Goal: Information Seeking & Learning: Learn about a topic

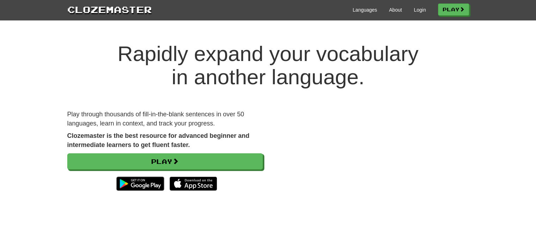
click at [323, 146] on video at bounding box center [371, 159] width 196 height 98
click at [443, 11] on link "Play" at bounding box center [453, 10] width 31 height 12
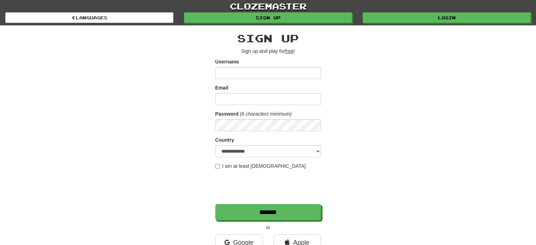
click at [230, 171] on form "**********" at bounding box center [268, 139] width 106 height 162
click at [226, 167] on label "I am at least 16 years old" at bounding box center [260, 165] width 91 height 7
click at [227, 72] on input "Username" at bounding box center [268, 73] width 106 height 12
type input "**********"
click at [254, 100] on input "Email" at bounding box center [268, 99] width 106 height 12
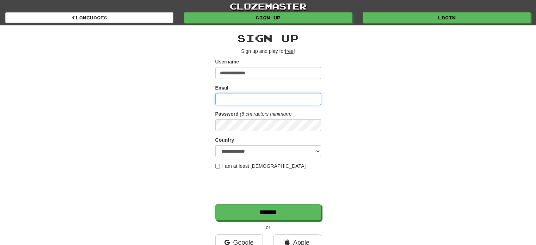
type input "**********"
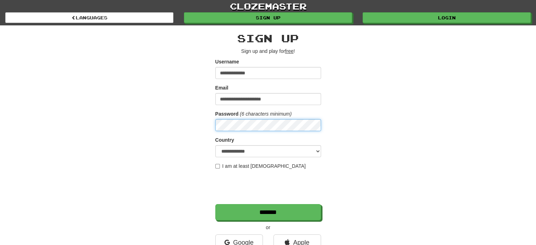
scroll to position [70, 0]
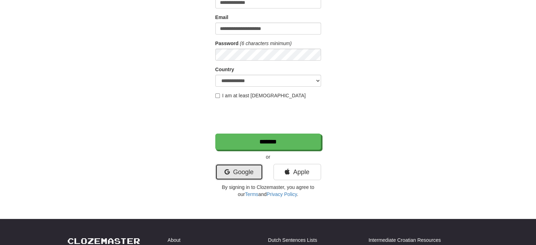
click at [242, 177] on link "Google" at bounding box center [239, 172] width 48 height 16
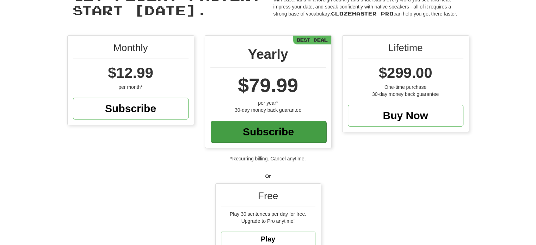
scroll to position [106, 0]
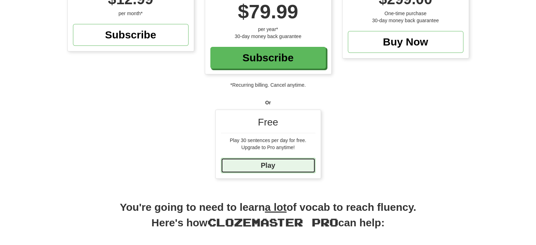
click at [266, 163] on link "Play" at bounding box center [268, 165] width 94 height 15
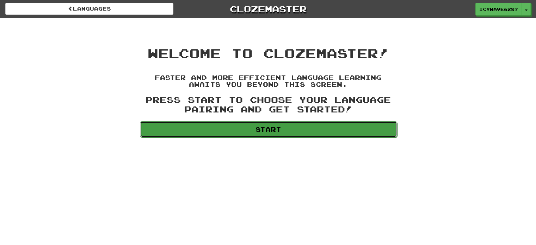
click at [257, 126] on link "Start" at bounding box center [268, 129] width 257 height 16
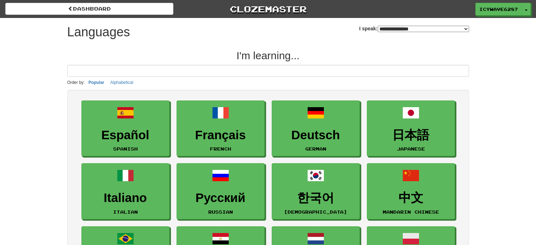
select select "*******"
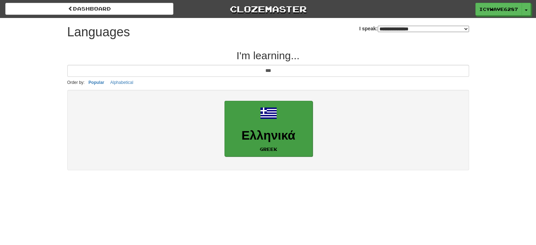
type input "***"
click at [257, 125] on link "Ελληνικά Greek" at bounding box center [268, 129] width 88 height 56
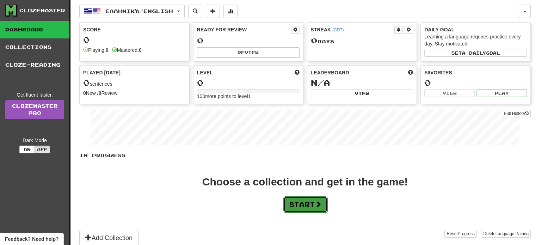
click at [317, 199] on button "Start" at bounding box center [305, 204] width 44 height 16
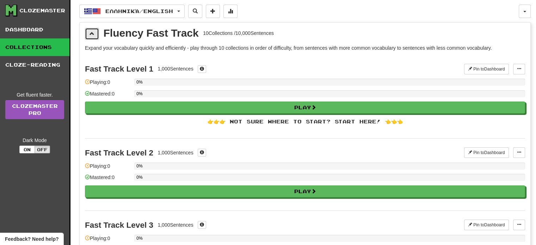
click at [94, 32] on span at bounding box center [92, 33] width 5 height 5
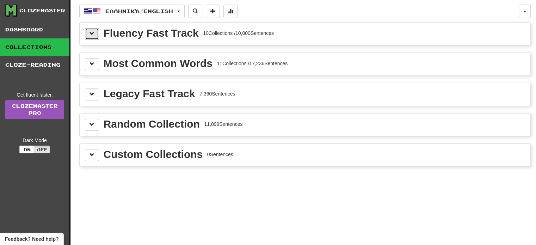
click at [94, 32] on span at bounding box center [92, 33] width 5 height 5
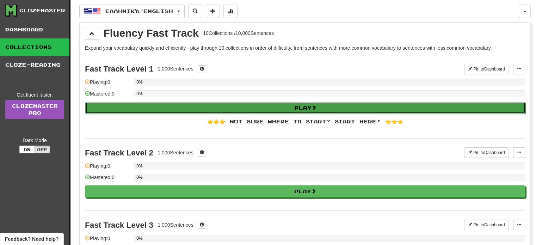
click at [192, 102] on button "Play" at bounding box center [305, 108] width 440 height 12
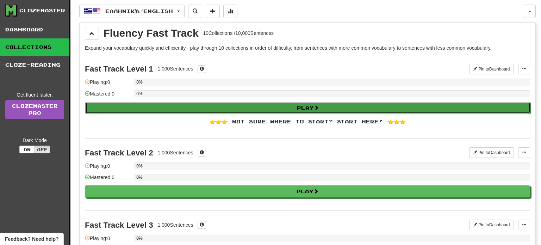
select select "**"
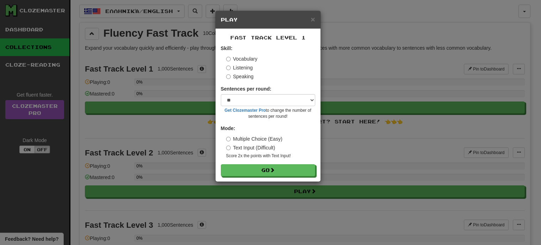
click at [311, 24] on div "× Play" at bounding box center [268, 20] width 105 height 18
click at [312, 20] on span "×" at bounding box center [313, 19] width 4 height 8
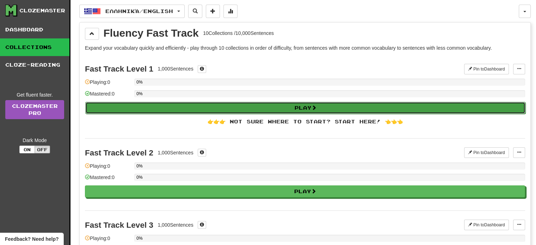
click at [319, 110] on button "Play" at bounding box center [305, 108] width 440 height 12
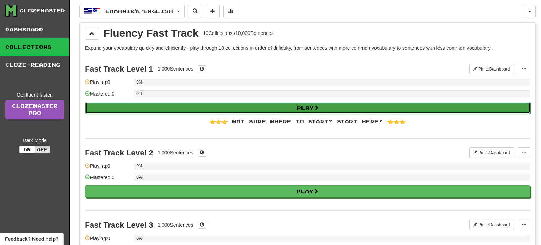
select select "**"
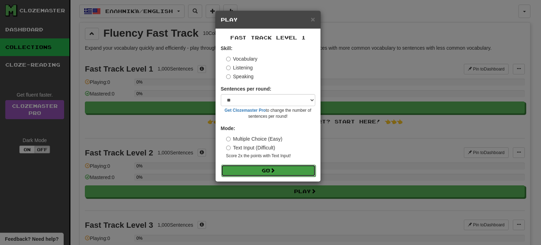
click at [261, 172] on button "Go" at bounding box center [268, 171] width 94 height 12
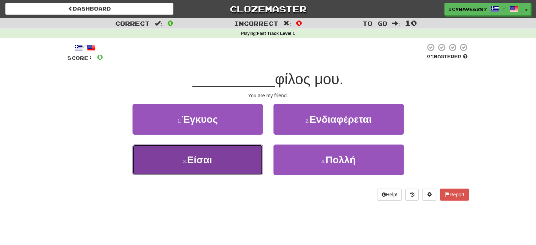
click at [206, 171] on button "3 . Είσαι" at bounding box center [198, 159] width 130 height 31
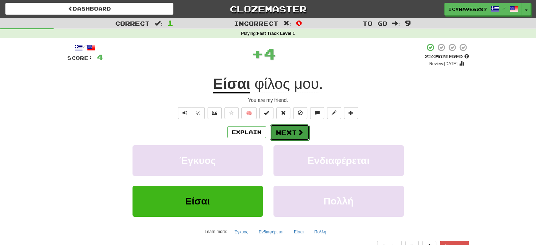
click at [286, 133] on button "Next" at bounding box center [289, 132] width 39 height 16
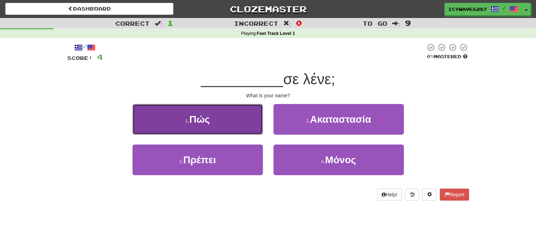
click at [214, 117] on button "1 . Πώς" at bounding box center [198, 119] width 130 height 31
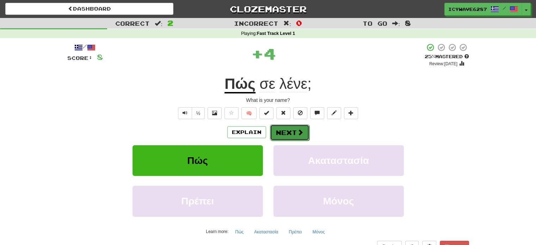
click at [297, 133] on span at bounding box center [300, 132] width 6 height 6
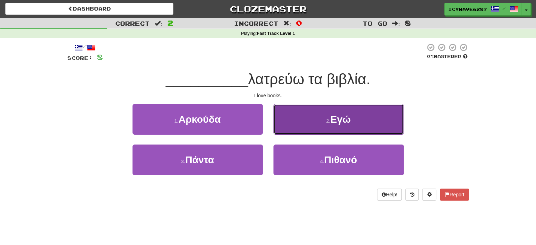
click at [301, 129] on button "2 . Εγώ" at bounding box center [338, 119] width 130 height 31
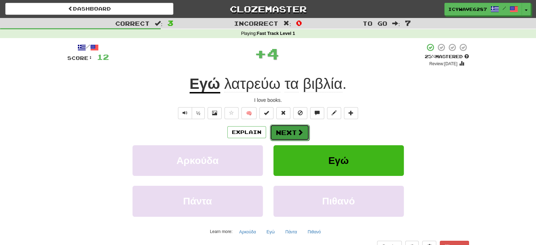
click at [290, 135] on button "Next" at bounding box center [289, 132] width 39 height 16
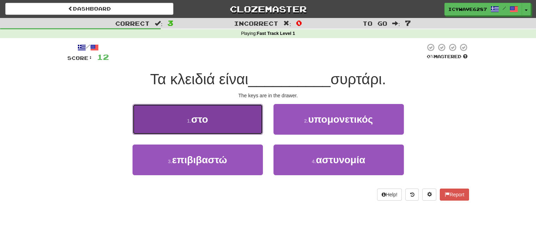
click at [242, 121] on button "1 . στο" at bounding box center [198, 119] width 130 height 31
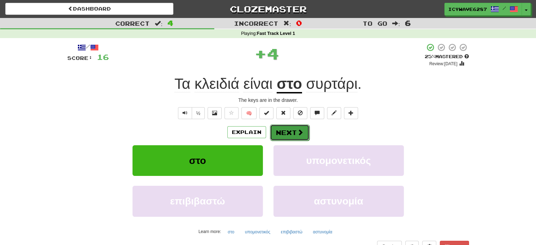
click at [305, 129] on button "Next" at bounding box center [289, 132] width 39 height 16
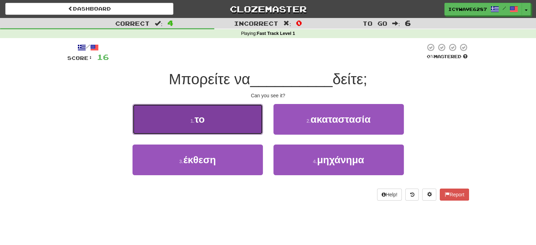
click at [211, 109] on button "1 . το" at bounding box center [198, 119] width 130 height 31
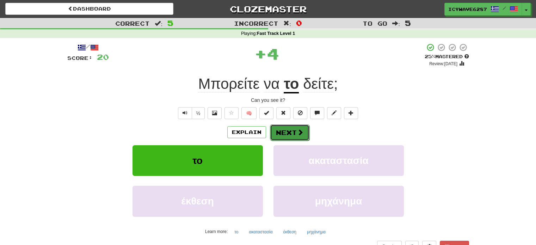
click at [295, 135] on button "Next" at bounding box center [289, 132] width 39 height 16
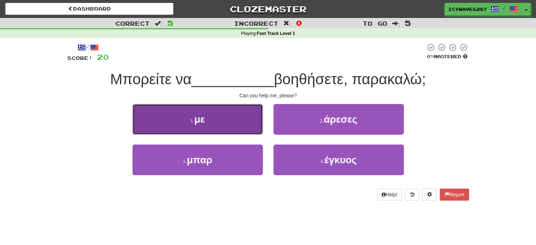
click at [245, 131] on button "1 . με" at bounding box center [198, 119] width 130 height 31
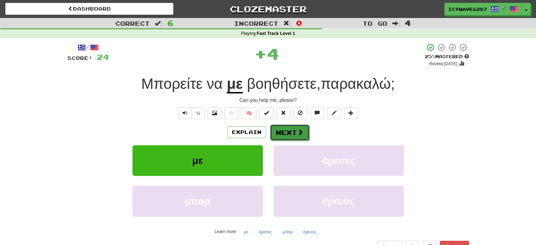
click at [282, 129] on button "Next" at bounding box center [289, 132] width 39 height 16
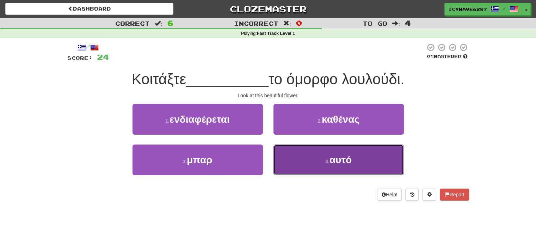
click at [284, 156] on button "4 . αυτό" at bounding box center [338, 159] width 130 height 31
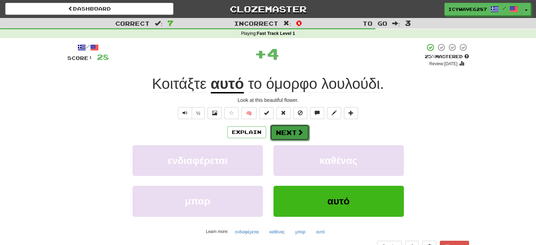
click at [287, 132] on button "Next" at bounding box center [289, 132] width 39 height 16
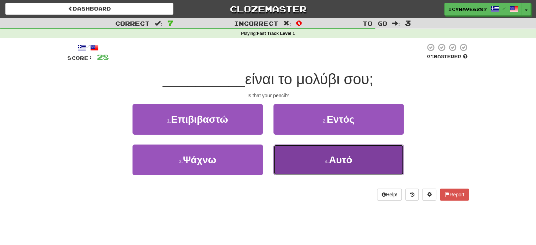
click at [332, 156] on span "Αυτό" at bounding box center [340, 159] width 23 height 11
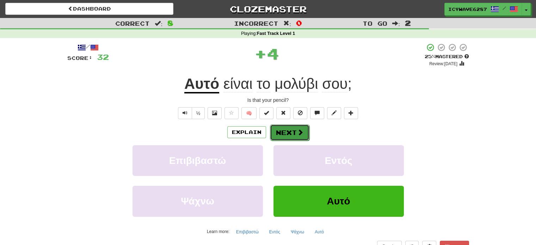
click at [292, 134] on button "Next" at bounding box center [289, 132] width 39 height 16
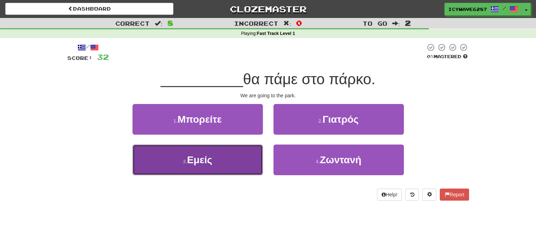
click at [256, 160] on button "3 . Εμείς" at bounding box center [198, 159] width 130 height 31
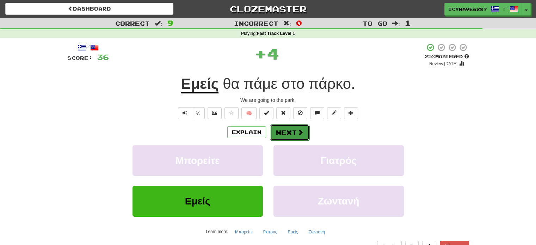
click at [280, 127] on button "Next" at bounding box center [289, 132] width 39 height 16
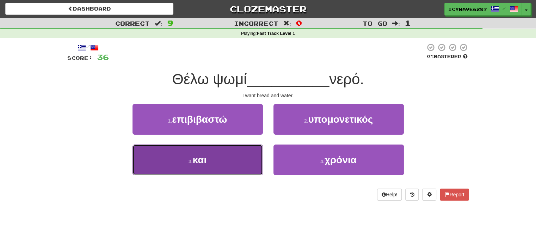
click at [247, 166] on button "3 . και" at bounding box center [198, 159] width 130 height 31
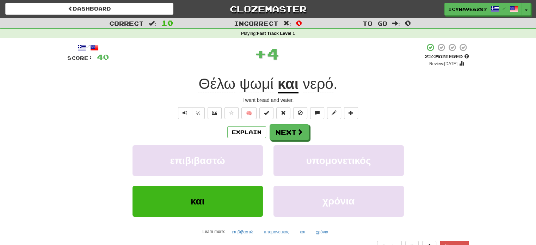
click at [286, 140] on div "Explain Next επιβιβαστώ υπομονετικός και χρόνια Learn more: επιβιβαστώ υπομονετ…" at bounding box center [268, 180] width 402 height 113
click at [285, 137] on button "Next" at bounding box center [289, 132] width 39 height 16
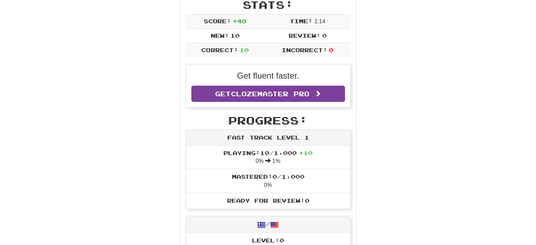
scroll to position [176, 0]
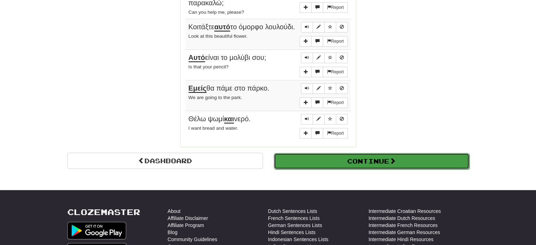
click at [311, 162] on button "Continue" at bounding box center [372, 161] width 196 height 16
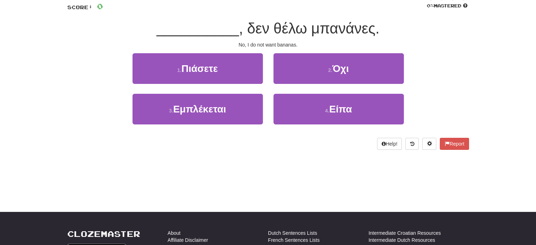
scroll to position [0, 0]
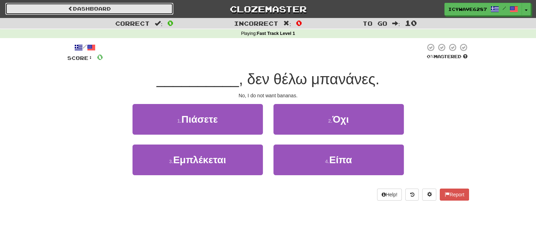
click at [98, 10] on link "Dashboard" at bounding box center [89, 9] width 168 height 12
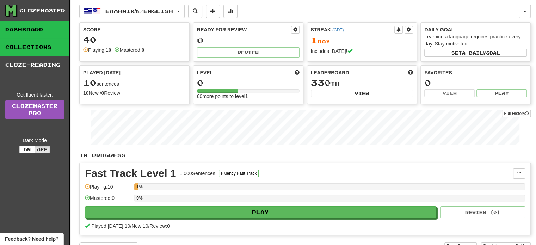
click at [24, 43] on link "Collections" at bounding box center [34, 47] width 69 height 18
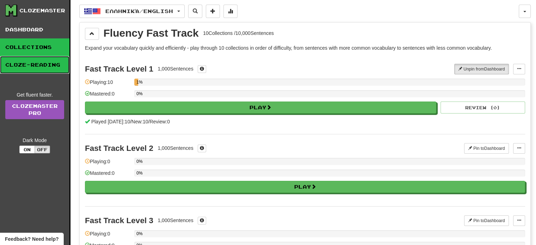
click at [23, 69] on link "Cloze-Reading" at bounding box center [34, 65] width 69 height 18
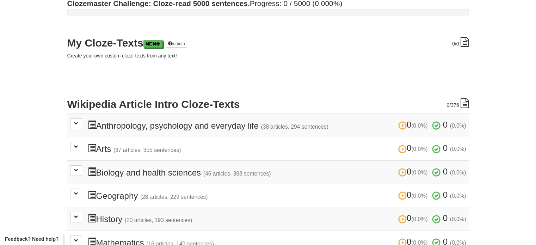
scroll to position [70, 0]
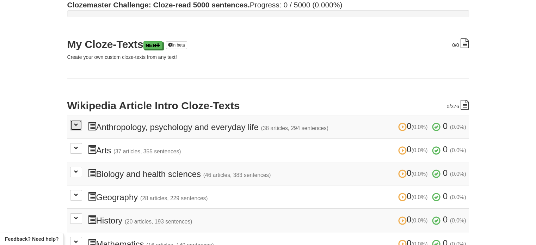
click at [75, 121] on button at bounding box center [76, 125] width 12 height 11
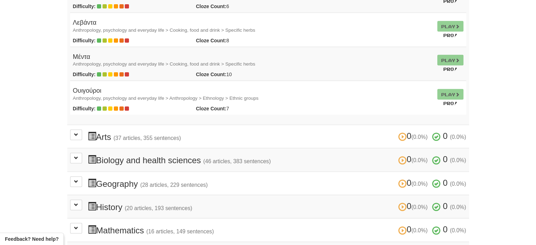
scroll to position [1445, 0]
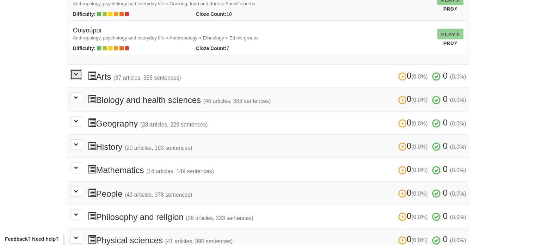
click at [77, 72] on span at bounding box center [76, 74] width 4 height 4
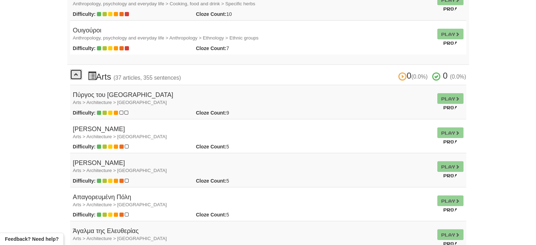
click at [77, 72] on span at bounding box center [76, 74] width 4 height 4
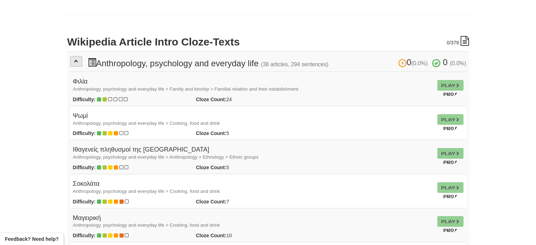
scroll to position [106, 0]
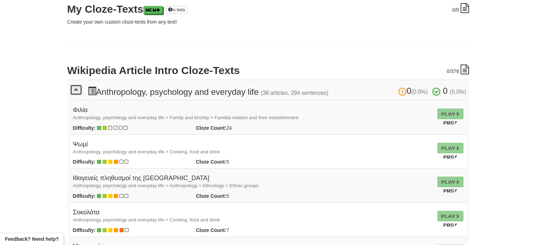
click at [78, 85] on button at bounding box center [76, 90] width 12 height 11
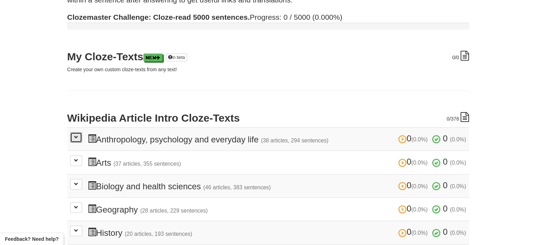
scroll to position [0, 0]
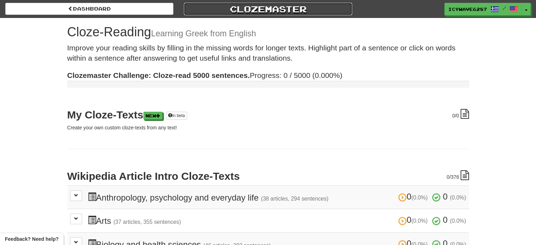
click at [296, 8] on link "Clozemaster" at bounding box center [268, 9] width 168 height 12
